Goal: Find specific page/section: Find specific page/section

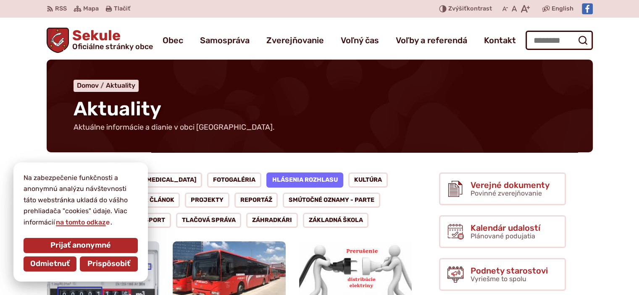
click at [116, 263] on span "Prispôsobiť" at bounding box center [108, 264] width 43 height 9
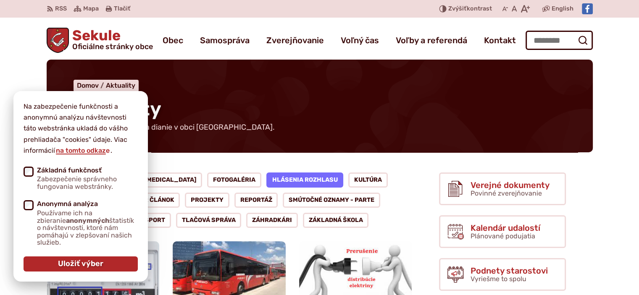
click at [134, 100] on div "Na zabezpečenie funkčnosti a anonymnú analýzu návštevnosti táto webstránka ukla…" at bounding box center [80, 186] width 134 height 191
click at [93, 265] on span "Uložiť výber" at bounding box center [80, 264] width 45 height 9
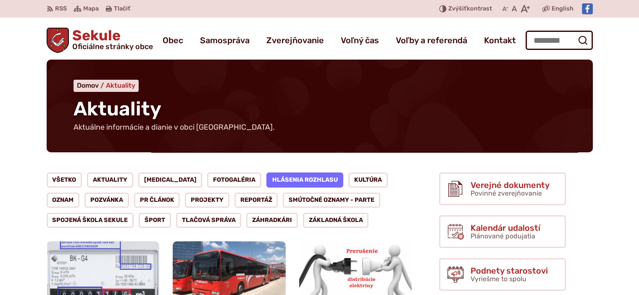
click at [121, 85] on span "Aktuality" at bounding box center [120, 85] width 29 height 8
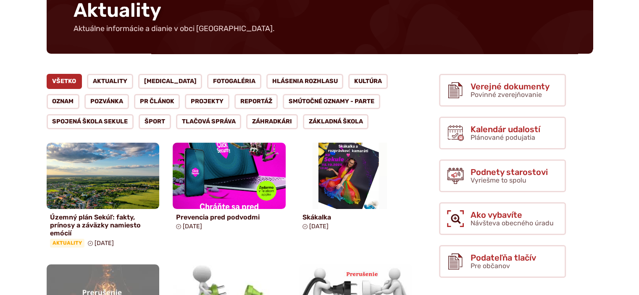
scroll to position [101, 0]
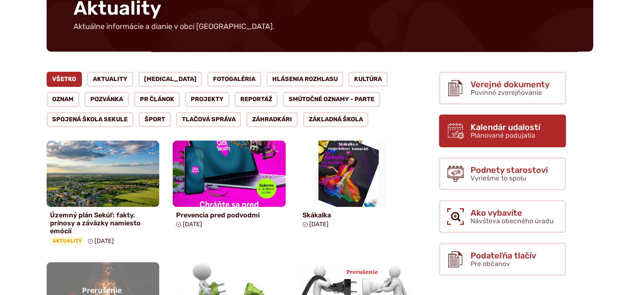
click at [511, 131] on span "Plánované podujatia" at bounding box center [502, 135] width 65 height 8
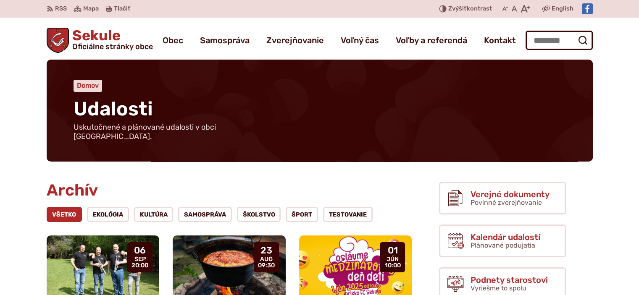
click at [91, 85] on span "Domov" at bounding box center [88, 85] width 22 height 8
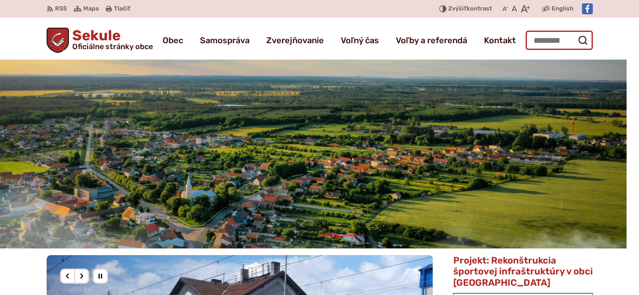
click at [569, 38] on input "Hľadať:" at bounding box center [558, 40] width 67 height 19
type input "********"
click at [584, 39] on icon "submit" at bounding box center [582, 40] width 10 height 10
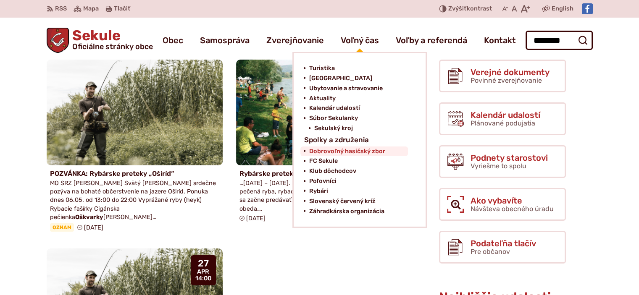
click at [335, 149] on span "Dobrovoľný hasičský zbor" at bounding box center [347, 152] width 76 height 10
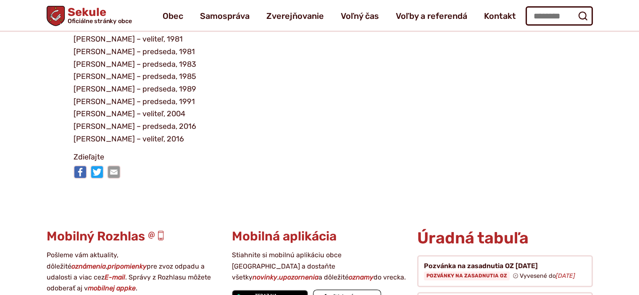
scroll to position [3371, 0]
